Goal: Task Accomplishment & Management: Check status

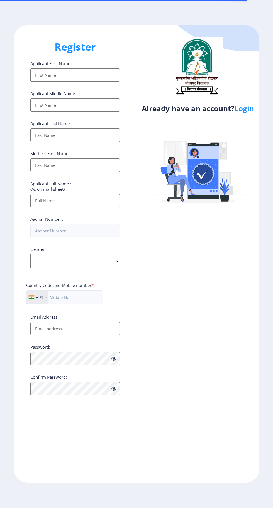
select select
click at [262, 112] on ngx-register "Register Applicant First Name: Applicant Middle Name: Applicant Last Name: Moth…" at bounding box center [136, 253] width 273 height 457
click at [247, 113] on link "Login" at bounding box center [244, 108] width 20 height 10
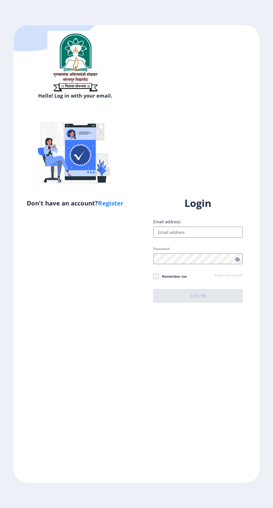
click at [192, 238] on input "Email address:" at bounding box center [197, 232] width 89 height 11
type input "[EMAIL_ADDRESS][DOMAIN_NAME]"
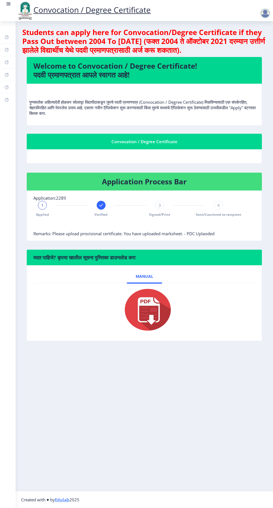
click at [103, 212] on span "Verified" at bounding box center [100, 214] width 13 height 5
click at [159, 205] on span "3" at bounding box center [159, 205] width 3 height 6
click at [161, 205] on div "3" at bounding box center [159, 205] width 9 height 9
click at [162, 207] on div "3" at bounding box center [159, 205] width 9 height 9
click at [216, 205] on div "4" at bounding box center [218, 205] width 9 height 9
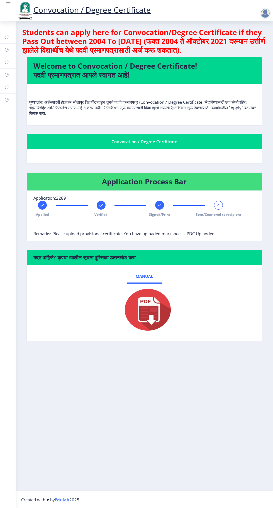
click at [220, 202] on div "4" at bounding box center [218, 205] width 9 height 9
click at [222, 214] on span "Sent/Couriered to recipient" at bounding box center [218, 214] width 45 height 5
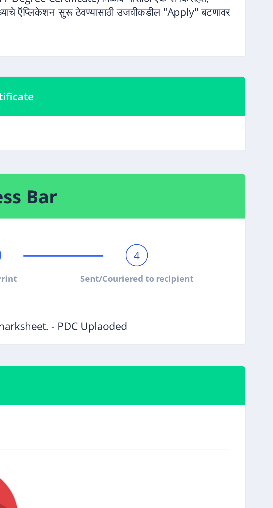
click at [247, 184] on h4 "Application Process Bar" at bounding box center [143, 181] width 221 height 9
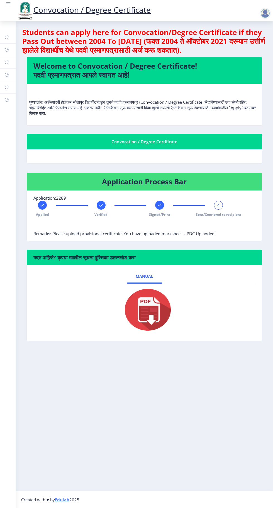
click at [159, 205] on rect at bounding box center [160, 205] width 6 height 6
click at [201, 234] on span "Remarks: Please upload provisional certificate. You have uploaded marksheet. - …" at bounding box center [123, 234] width 181 height 6
click at [157, 206] on div "3" at bounding box center [159, 205] width 9 height 9
click at [159, 205] on span "3" at bounding box center [159, 205] width 3 height 6
click at [160, 214] on span "Signed/Print" at bounding box center [159, 214] width 21 height 5
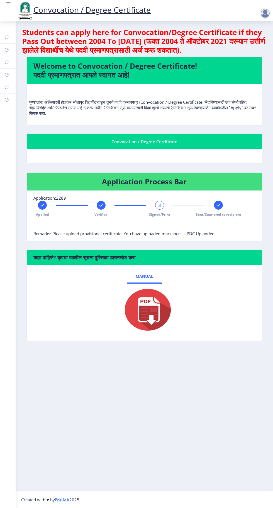
click at [272, 13] on div at bounding box center [265, 13] width 13 height 11
click at [268, 26] on link "Change Password" at bounding box center [250, 29] width 45 height 13
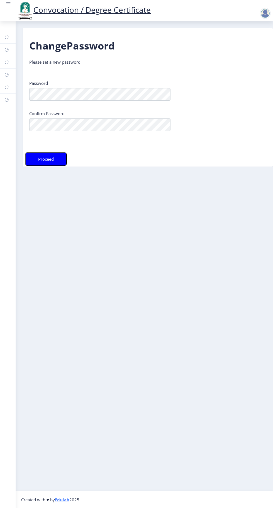
click at [70, 12] on link "Convocation / Degree Certificate" at bounding box center [84, 9] width 134 height 11
click at [8, 11] on link at bounding box center [9, 10] width 6 height 19
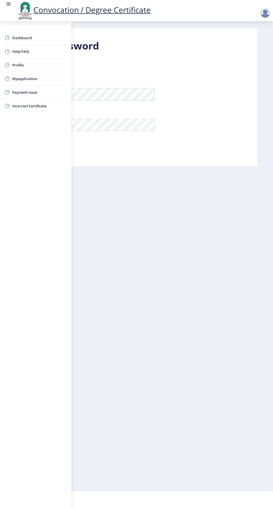
click at [33, 41] on span "Dashboard" at bounding box center [39, 37] width 55 height 7
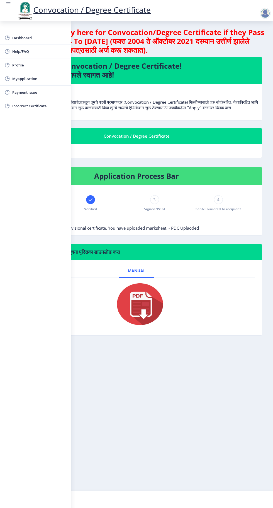
click at [156, 204] on div "3" at bounding box center [154, 199] width 9 height 9
click at [218, 202] on span "4" at bounding box center [218, 200] width 3 height 6
click at [156, 202] on rect at bounding box center [155, 200] width 6 height 6
click at [51, 64] on span "Profile" at bounding box center [39, 65] width 55 height 7
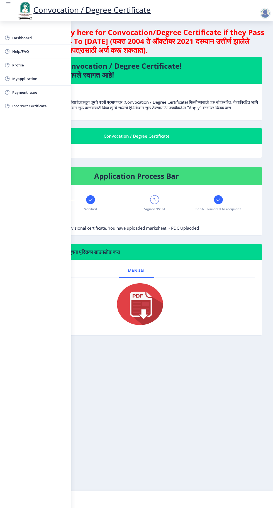
select select
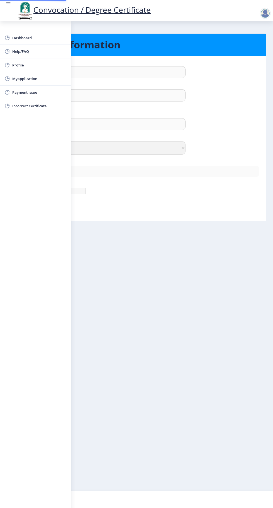
type input "[PERSON_NAME]"
type input "Jadhav"
type input "[PERSON_NAME]"
select select "[DEMOGRAPHIC_DATA]"
type input "[EMAIL_ADDRESS][DOMAIN_NAME]"
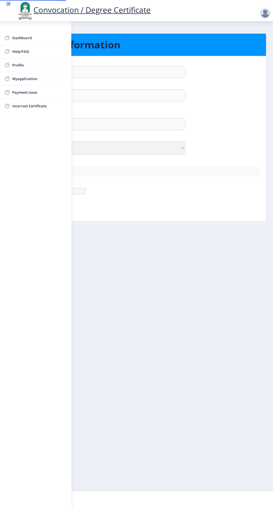
type input "9552146110"
click at [38, 78] on span "Myapplication" at bounding box center [39, 78] width 55 height 7
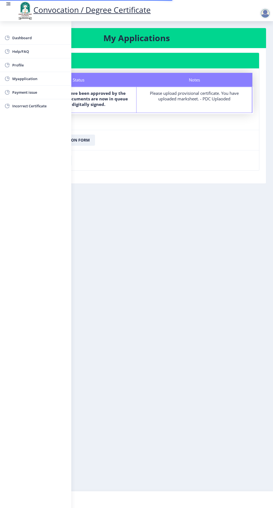
click at [64, 230] on div "Dashboard Help/FAQ Profile Myapplication Payment issue Incorrect Certificate" at bounding box center [35, 264] width 71 height 487
click at [164, 160] on nb-card-footer "Download Receipt" at bounding box center [136, 160] width 245 height 20
click at [63, 36] on span "Dashboard" at bounding box center [39, 37] width 55 height 7
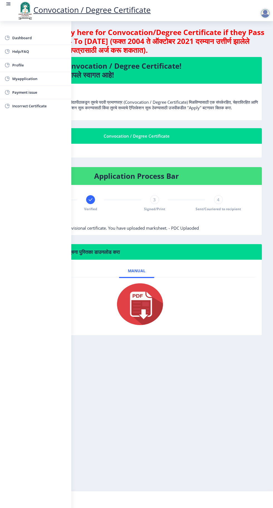
click at [33, 78] on span "Myapplication" at bounding box center [39, 78] width 55 height 7
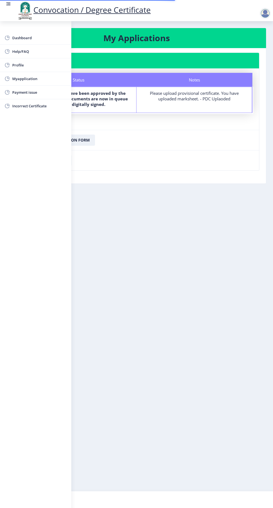
click at [191, 158] on nb-card-footer "Download Receipt" at bounding box center [136, 160] width 245 height 20
click at [137, 165] on nb-card-footer "Download Receipt" at bounding box center [136, 160] width 245 height 20
click at [43, 233] on div "Dashboard Help/FAQ Profile Myapplication Payment issue Incorrect Certificate" at bounding box center [35, 264] width 71 height 487
click at [37, 204] on div "Dashboard Help/FAQ Profile Myapplication Payment issue Incorrect Certificate" at bounding box center [35, 264] width 71 height 487
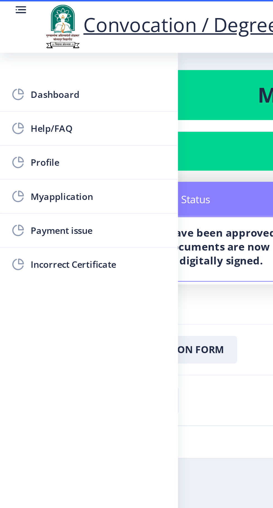
click at [8, 5] on rect at bounding box center [8, 5] width 4 height 1
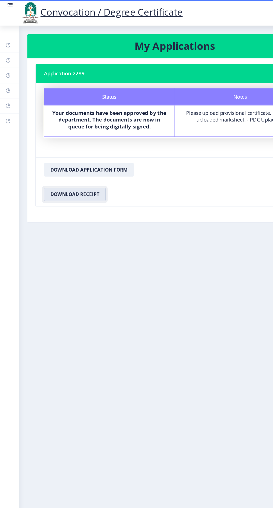
click at [70, 162] on button "Download Receipt" at bounding box center [61, 160] width 51 height 11
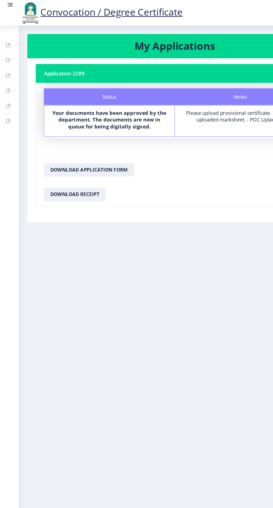
click at [108, 97] on b "Your documents have been approved by the department. The documents are now in q…" at bounding box center [90, 98] width 94 height 17
click at [225, 241] on nb-layout-column "My Applications Application 2289 Status Notes Status Your documents have been a…" at bounding box center [144, 256] width 257 height 470
click at [95, 138] on button "Download Application Form" at bounding box center [73, 140] width 74 height 11
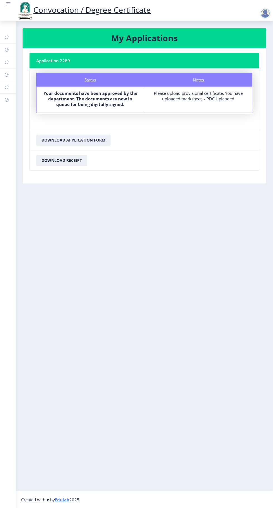
click at [272, 16] on div at bounding box center [265, 13] width 13 height 11
click at [109, 102] on b "Your documents have been approved by the department. The documents are now in q…" at bounding box center [90, 98] width 94 height 17
click at [92, 97] on b "Your documents have been approved by the department. The documents are now in q…" at bounding box center [90, 98] width 94 height 17
